Goal: Task Accomplishment & Management: Use online tool/utility

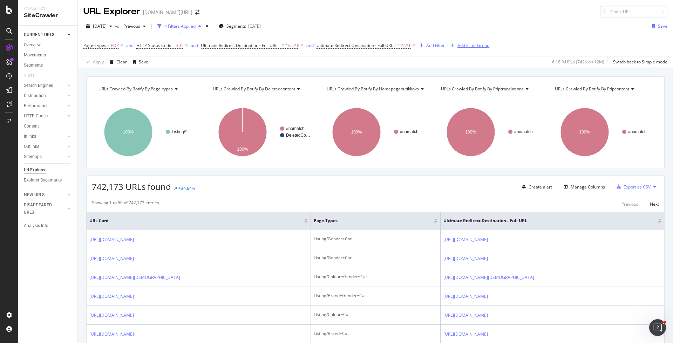
click at [463, 44] on div "Add Filter Group" at bounding box center [473, 45] width 32 height 6
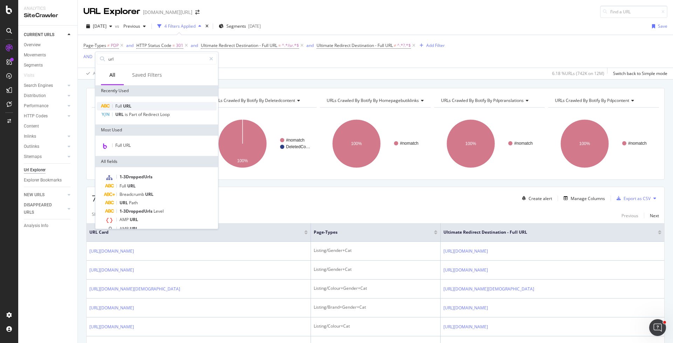
type input "url"
click at [165, 103] on div "Full URL" at bounding box center [157, 106] width 120 height 8
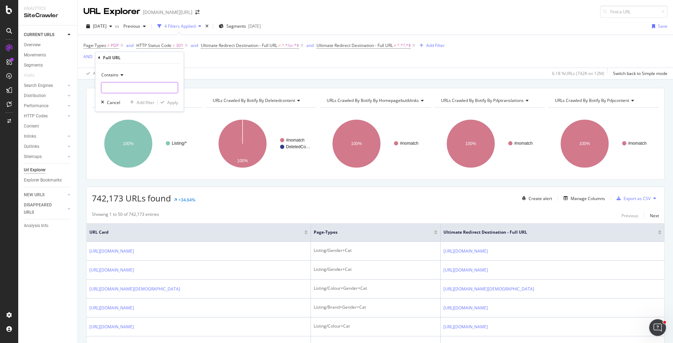
click at [128, 84] on input "text" at bounding box center [139, 87] width 76 height 11
type input "trendyol-collection"
click at [169, 102] on div "Apply" at bounding box center [172, 103] width 11 height 6
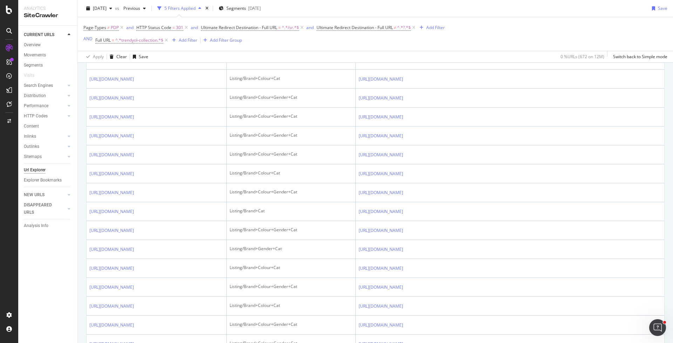
scroll to position [994, 0]
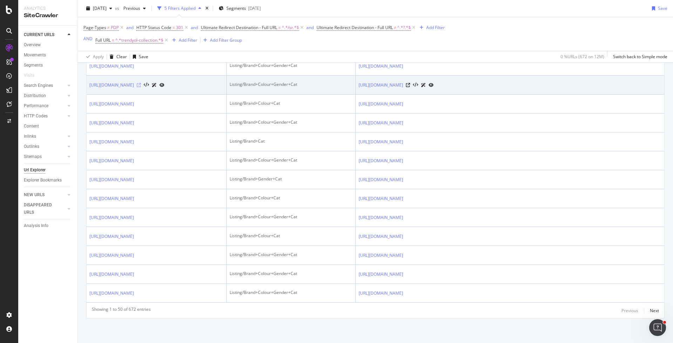
click at [141, 87] on icon at bounding box center [139, 85] width 4 height 4
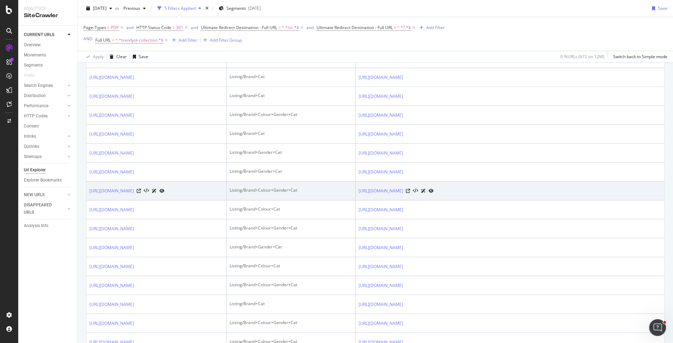
scroll to position [0, 0]
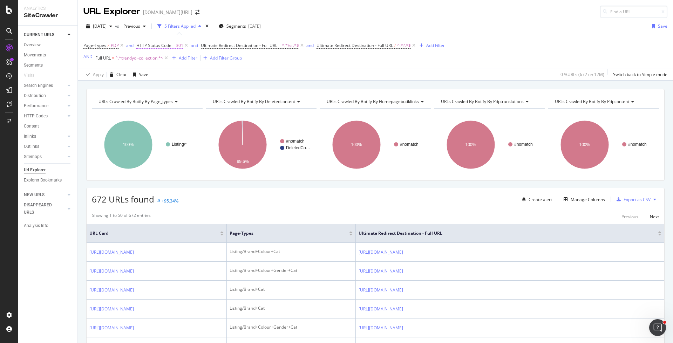
click at [185, 47] on icon at bounding box center [186, 45] width 6 height 7
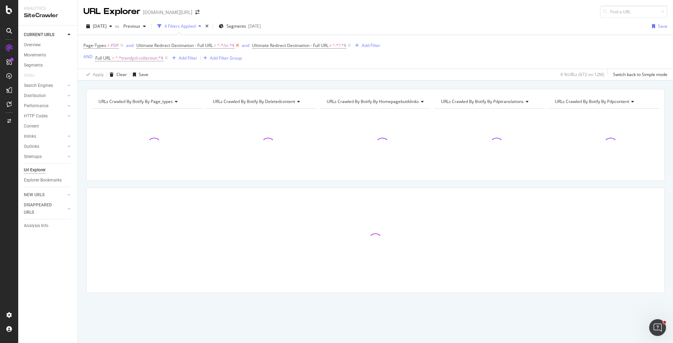
click at [237, 46] on icon at bounding box center [237, 45] width 6 height 7
click at [233, 46] on icon at bounding box center [234, 45] width 6 height 7
click at [147, 46] on div "Add Filter" at bounding box center [143, 45] width 19 height 6
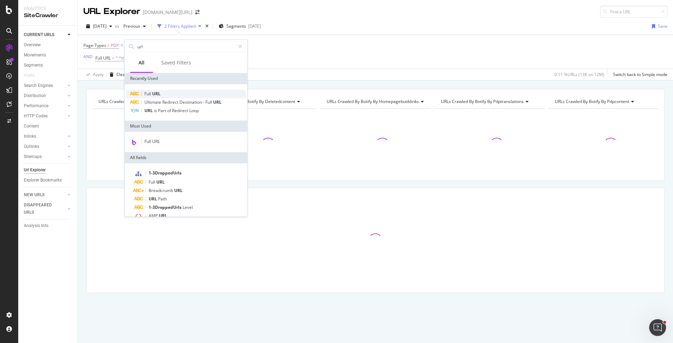
click at [164, 91] on div "Full URL" at bounding box center [186, 94] width 120 height 8
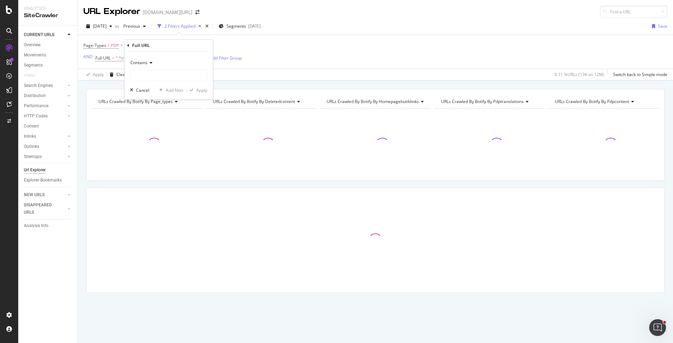
click at [140, 67] on div "Contains" at bounding box center [168, 62] width 77 height 11
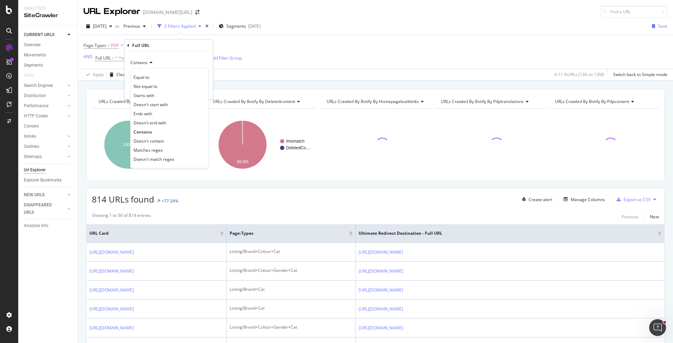
click at [377, 46] on div "Page-Types ≠ PDP Add Filter AND Full URL = ^.*trendyol-collection.*$ Add Filter…" at bounding box center [375, 52] width 584 height 34
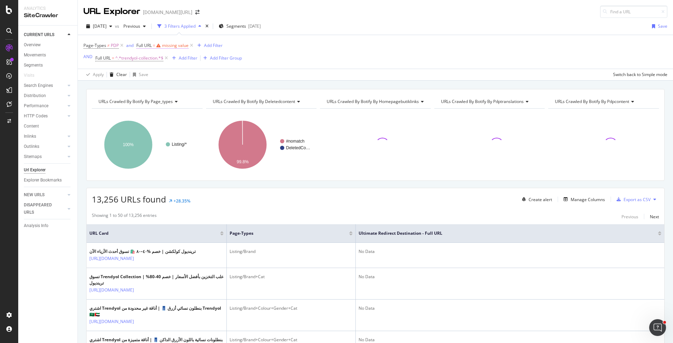
click at [146, 43] on span "Full URL" at bounding box center [143, 45] width 15 height 6
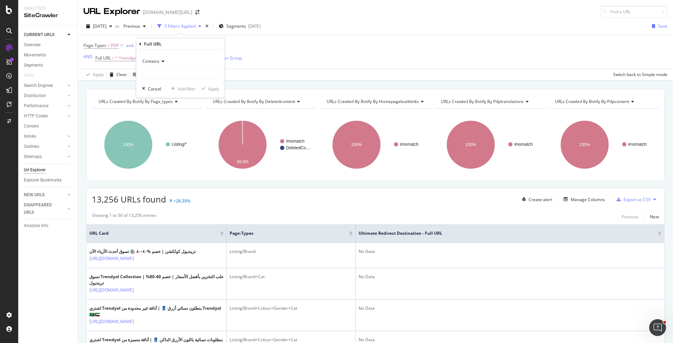
click at [158, 63] on span "Contains" at bounding box center [150, 61] width 17 height 6
click at [166, 136] on span "Doesn't contain" at bounding box center [160, 139] width 30 height 6
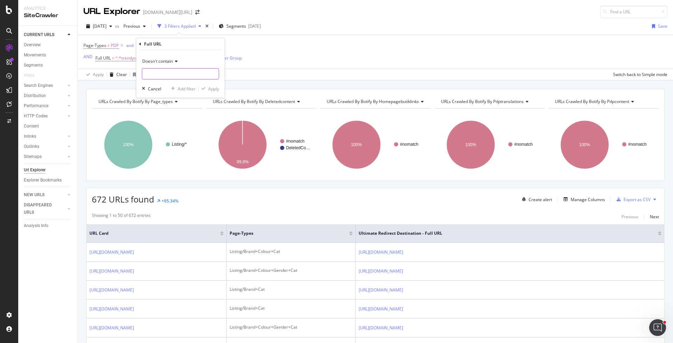
click at [169, 74] on input "text" at bounding box center [180, 73] width 76 height 11
type input "pi="
click at [211, 90] on div "Apply" at bounding box center [213, 89] width 11 height 6
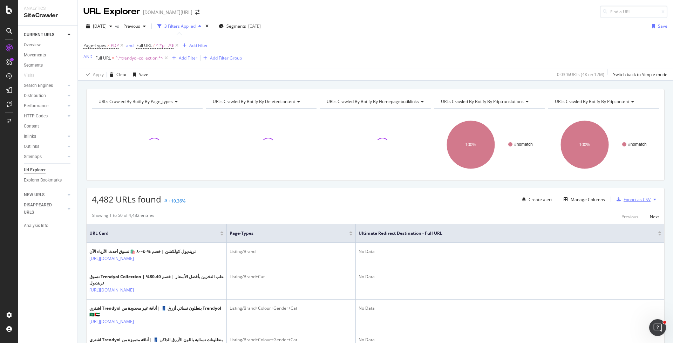
click at [634, 200] on div "Export as CSV" at bounding box center [637, 200] width 27 height 6
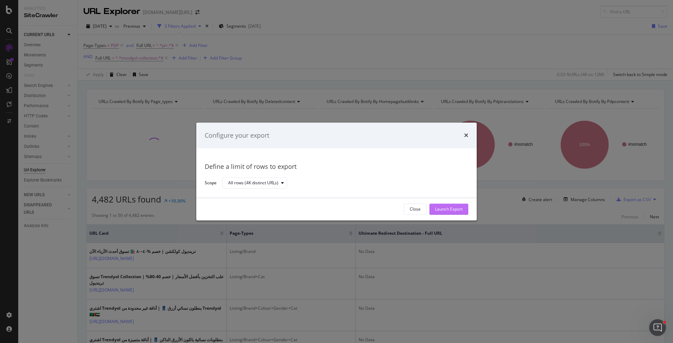
click at [454, 212] on div "Launch Export" at bounding box center [449, 209] width 28 height 6
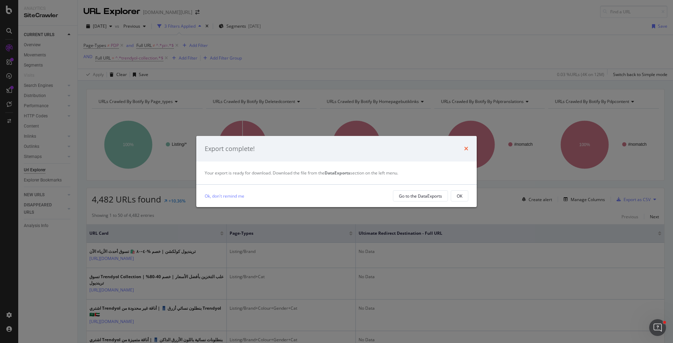
click at [466, 151] on icon "times" at bounding box center [466, 149] width 4 height 6
